Goal: Task Accomplishment & Management: Manage account settings

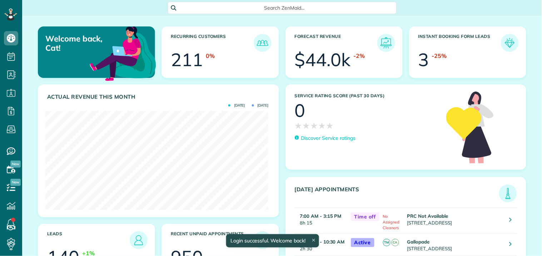
scroll to position [99, 223]
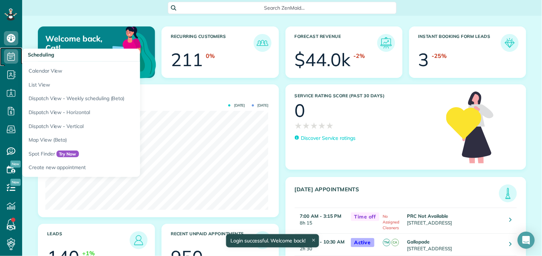
click at [12, 54] on icon at bounding box center [11, 56] width 14 height 14
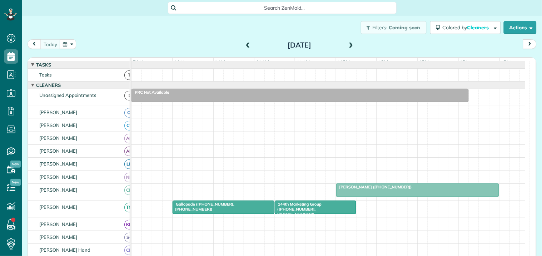
scroll to position [3, 3]
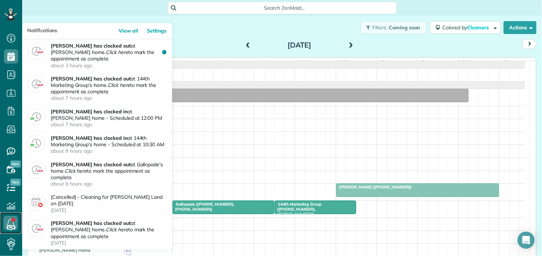
click at [13, 220] on link at bounding box center [10, 222] width 21 height 21
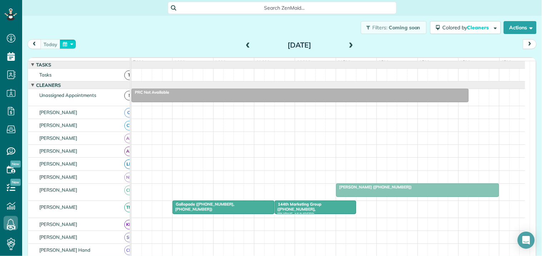
click at [64, 42] on button "button" at bounding box center [68, 44] width 16 height 10
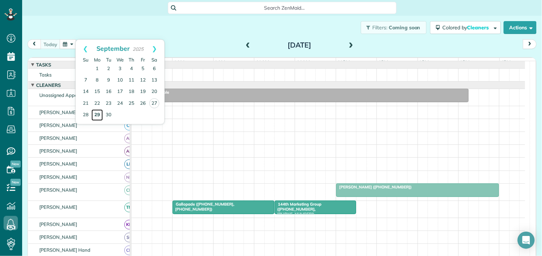
click at [97, 112] on link "29" at bounding box center [97, 114] width 11 height 11
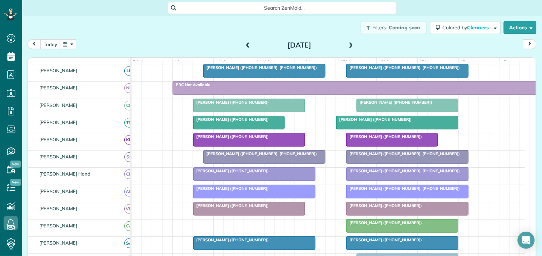
scroll to position [119, 0]
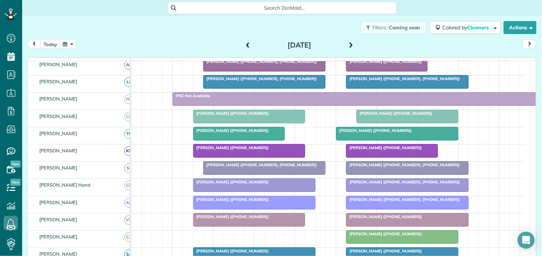
click at [252, 174] on div at bounding box center [265, 168] width 122 height 13
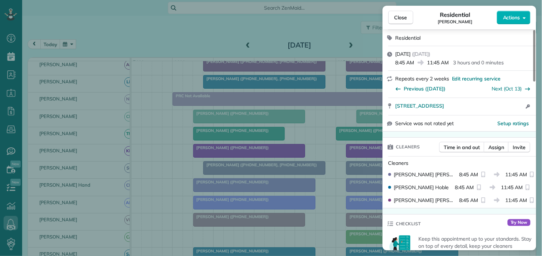
scroll to position [119, 0]
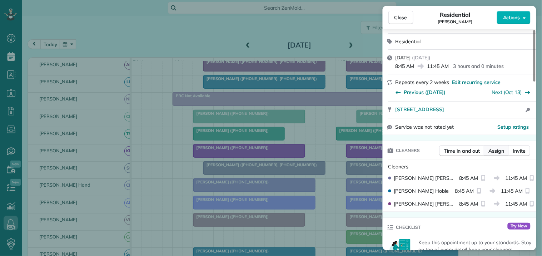
click at [498, 151] on span "Assign" at bounding box center [497, 150] width 16 height 7
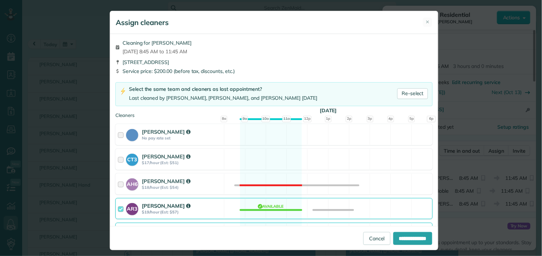
click at [272, 207] on div "AR3 Amy Reid $19/hour (Est: $57) Available" at bounding box center [274, 208] width 318 height 21
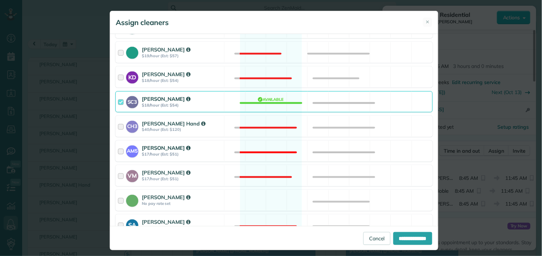
scroll to position [318, 0]
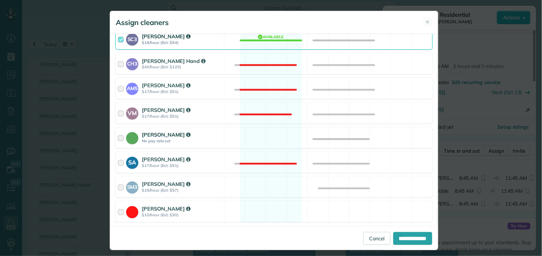
click at [264, 138] on div "Catherine Altman No pay rate set Available" at bounding box center [274, 137] width 318 height 21
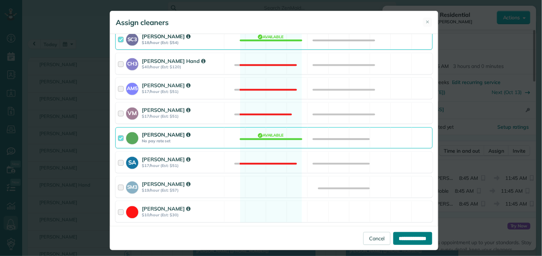
click at [402, 237] on input "**********" at bounding box center [413, 238] width 39 height 13
type input "**********"
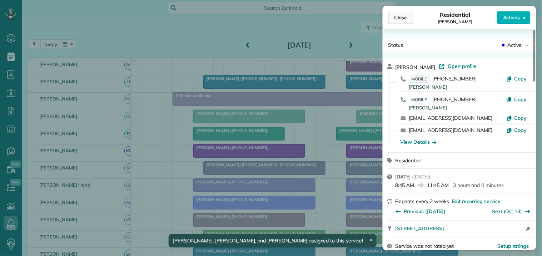
click at [406, 20] on span "Close" at bounding box center [401, 17] width 13 height 7
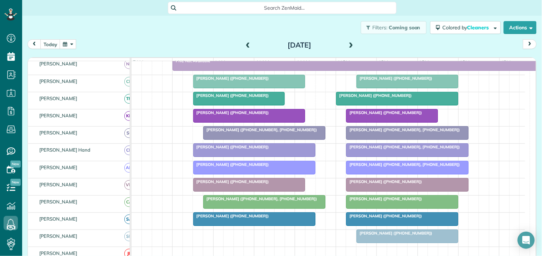
scroll to position [198, 0]
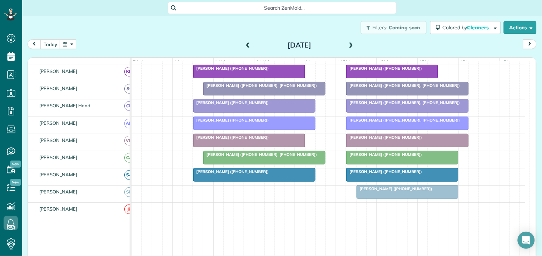
click at [382, 164] on div at bounding box center [403, 157] width 112 height 13
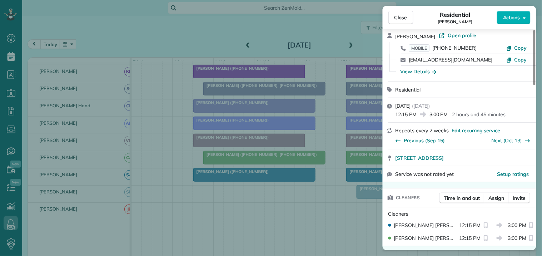
scroll to position [40, 0]
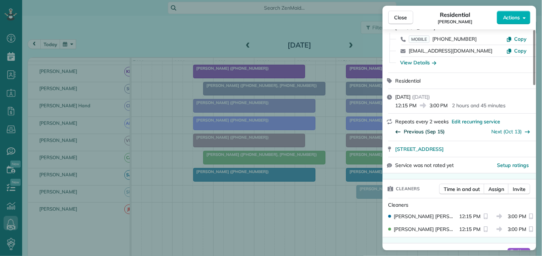
click at [425, 133] on span "Previous (Sep 15)" at bounding box center [424, 131] width 41 height 7
click at [404, 15] on span "Close" at bounding box center [401, 17] width 13 height 7
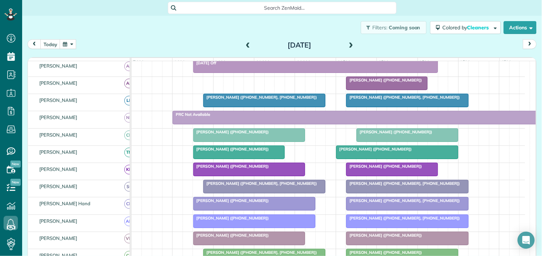
scroll to position [79, 0]
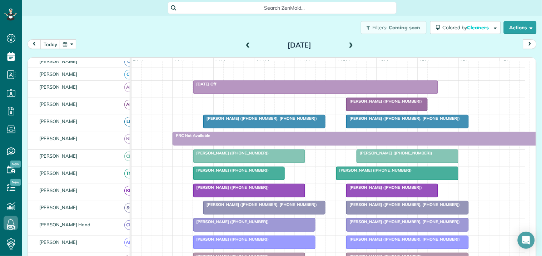
click at [326, 145] on div at bounding box center [356, 138] width 367 height 13
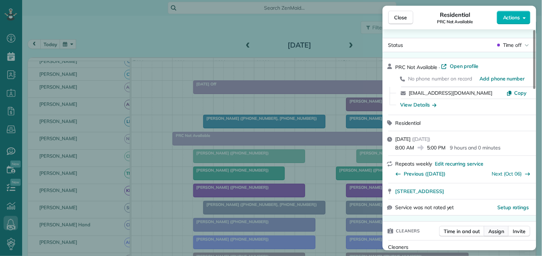
click at [501, 232] on span "Assign" at bounding box center [497, 231] width 16 height 7
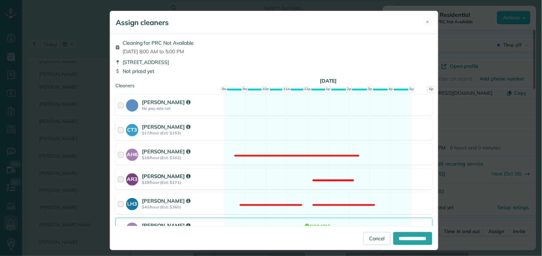
drag, startPoint x: 284, startPoint y: 177, endPoint x: 311, endPoint y: 185, distance: 28.7
click at [284, 177] on div "AR3 Amy Reid $19/hour (Est: $171) Not available" at bounding box center [274, 178] width 318 height 21
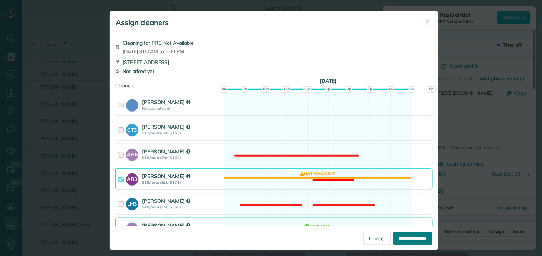
click at [411, 241] on input "**********" at bounding box center [413, 238] width 39 height 13
type input "**********"
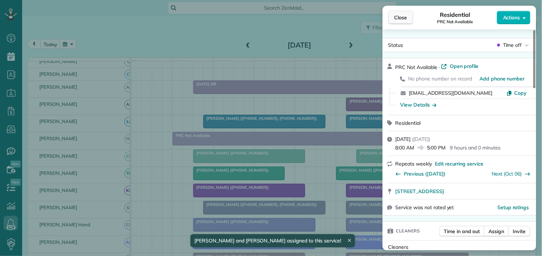
click at [403, 16] on span "Close" at bounding box center [401, 17] width 13 height 7
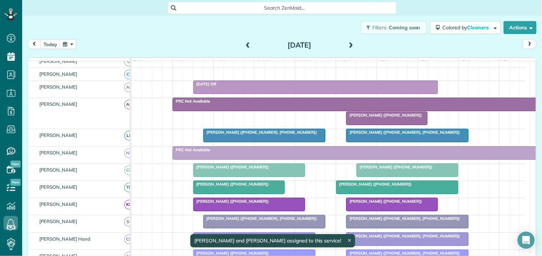
click at [348, 44] on span at bounding box center [352, 45] width 8 height 6
